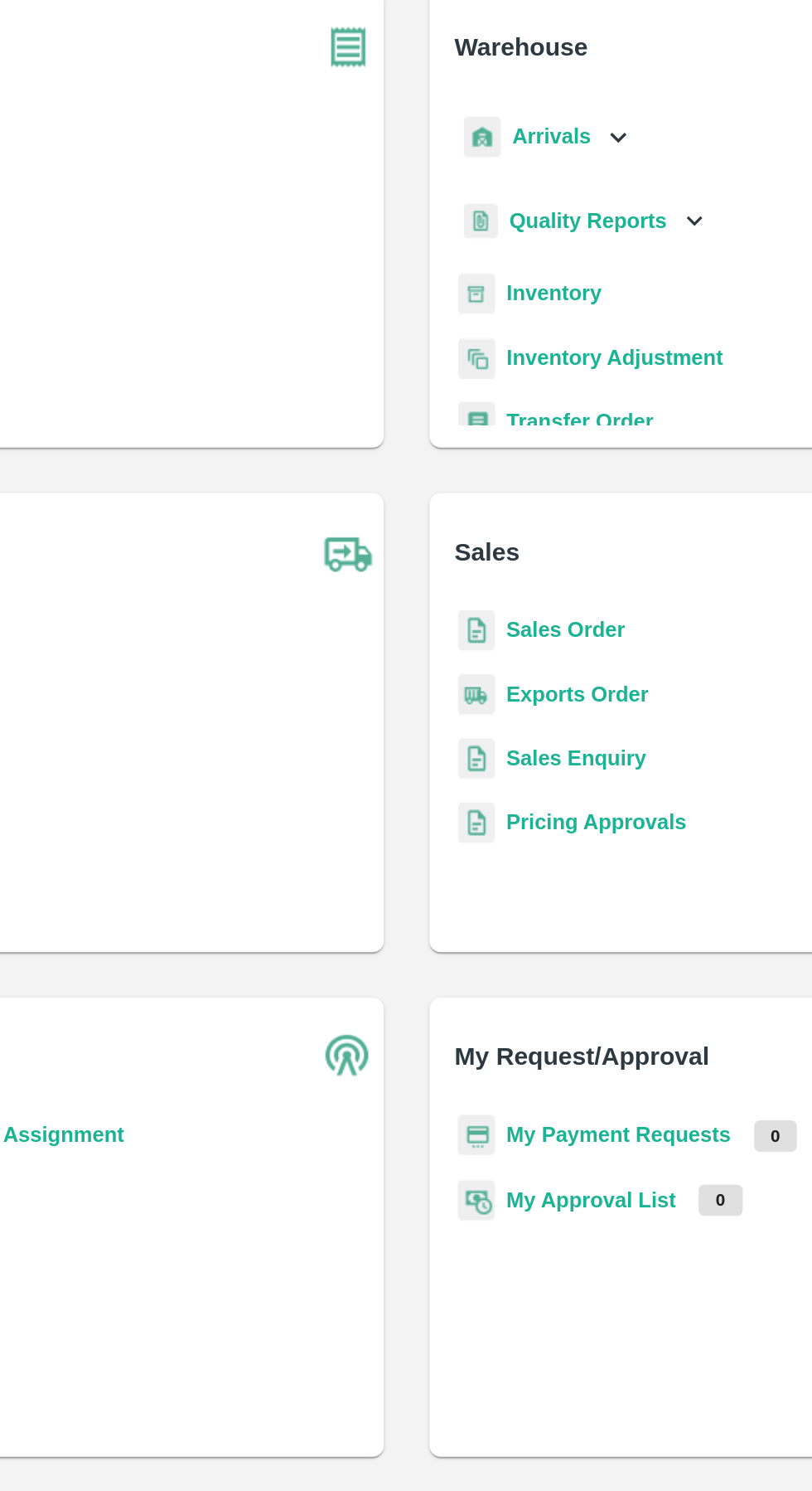
click at [483, 284] on b "Inventory" at bounding box center [491, 280] width 55 height 14
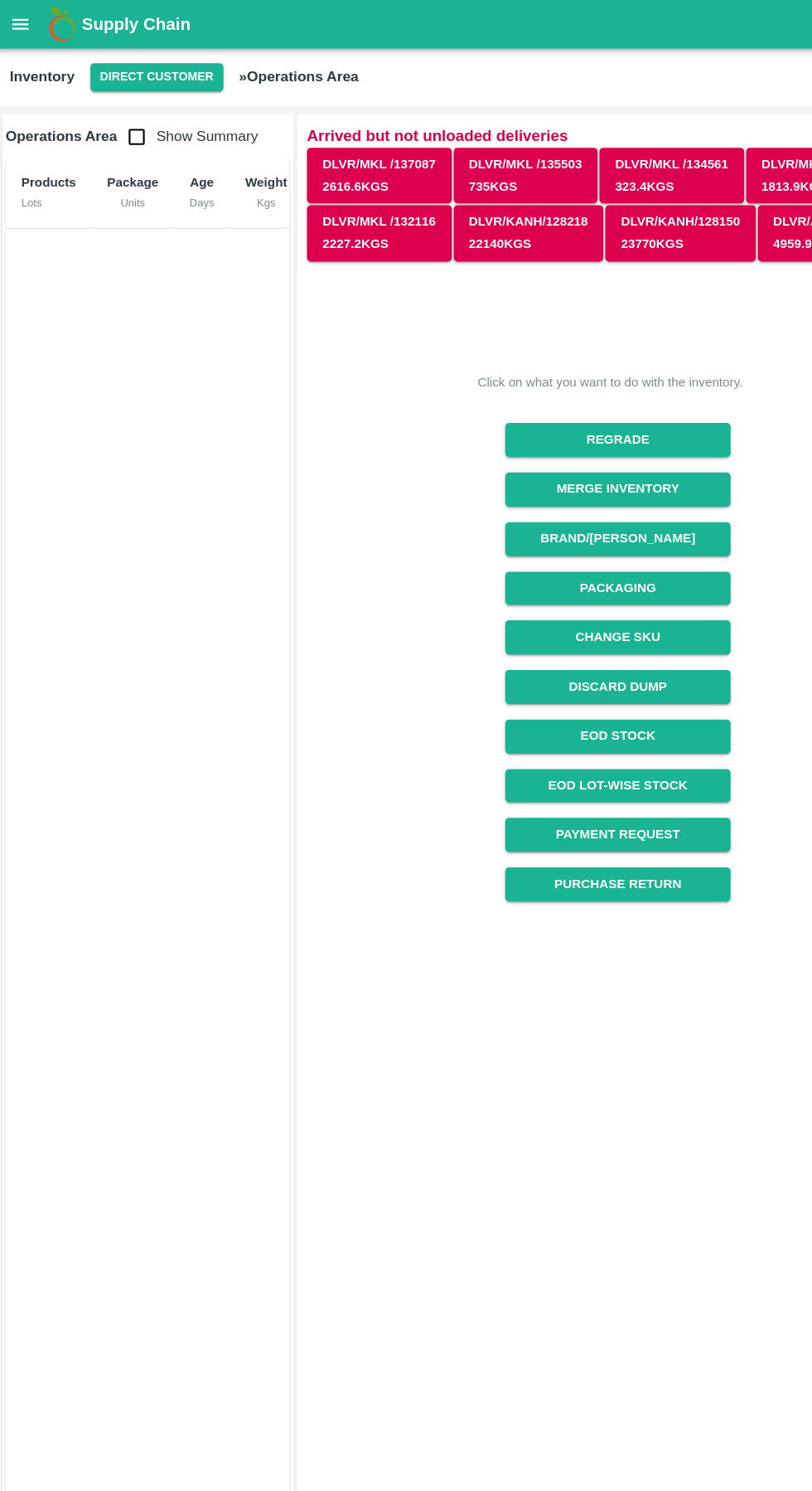
click at [148, 73] on button "Direct Customer" at bounding box center [138, 66] width 113 height 24
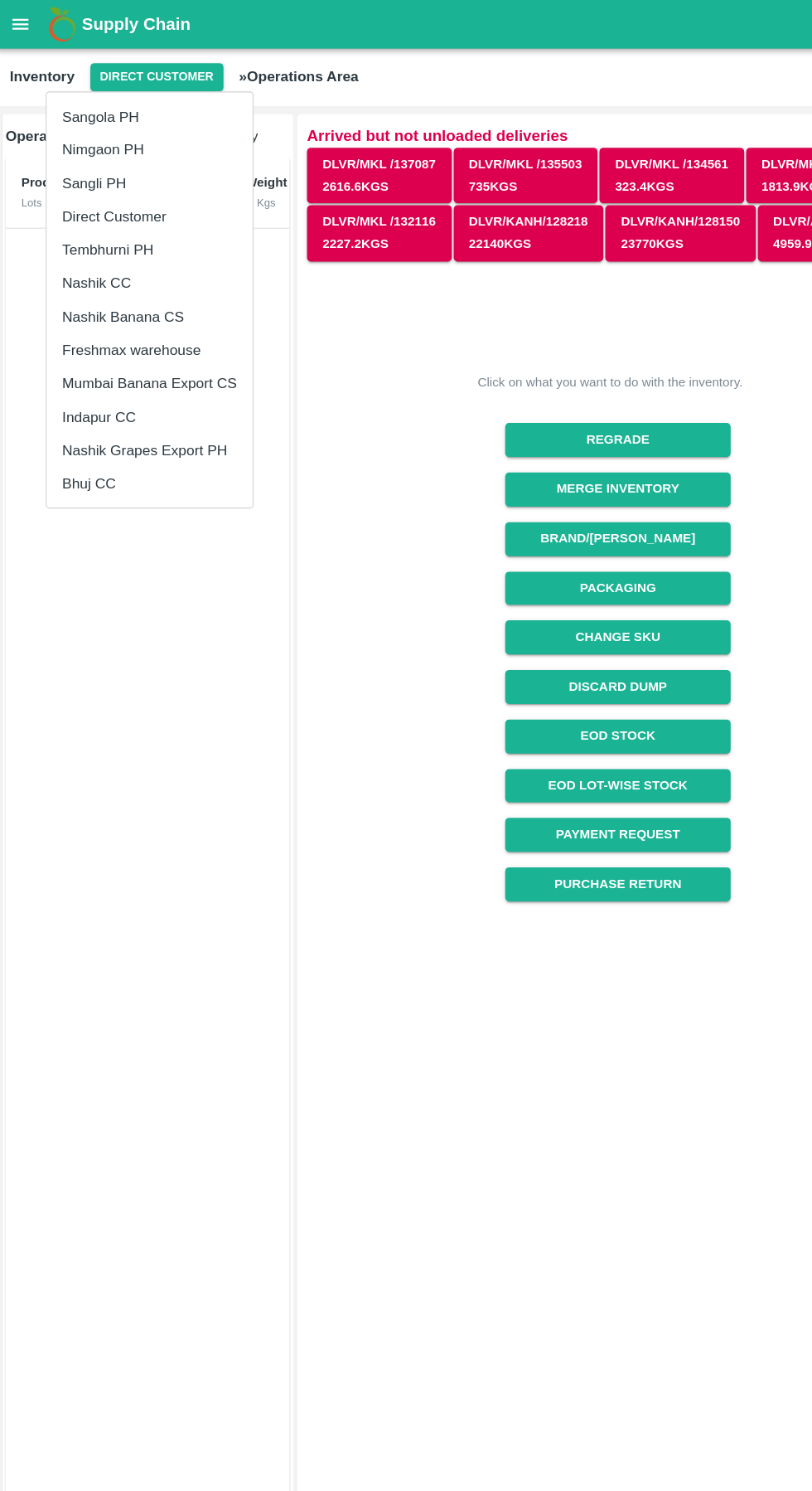
click at [96, 210] on li "Tembhurni PH" at bounding box center [132, 213] width 176 height 28
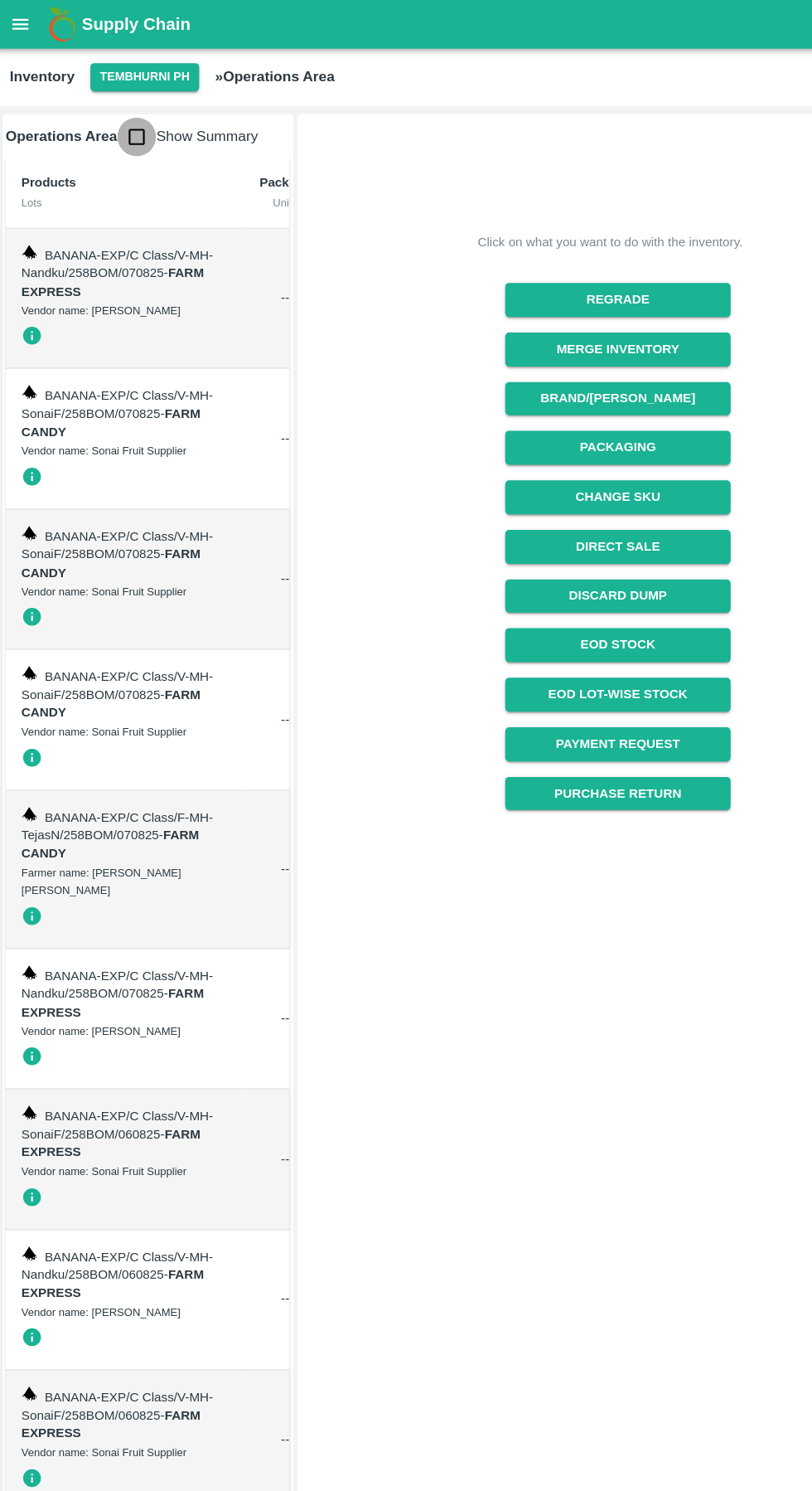
click at [112, 114] on input "checkbox" at bounding box center [122, 117] width 33 height 33
checkbox input "true"
